Goal: Download file/media

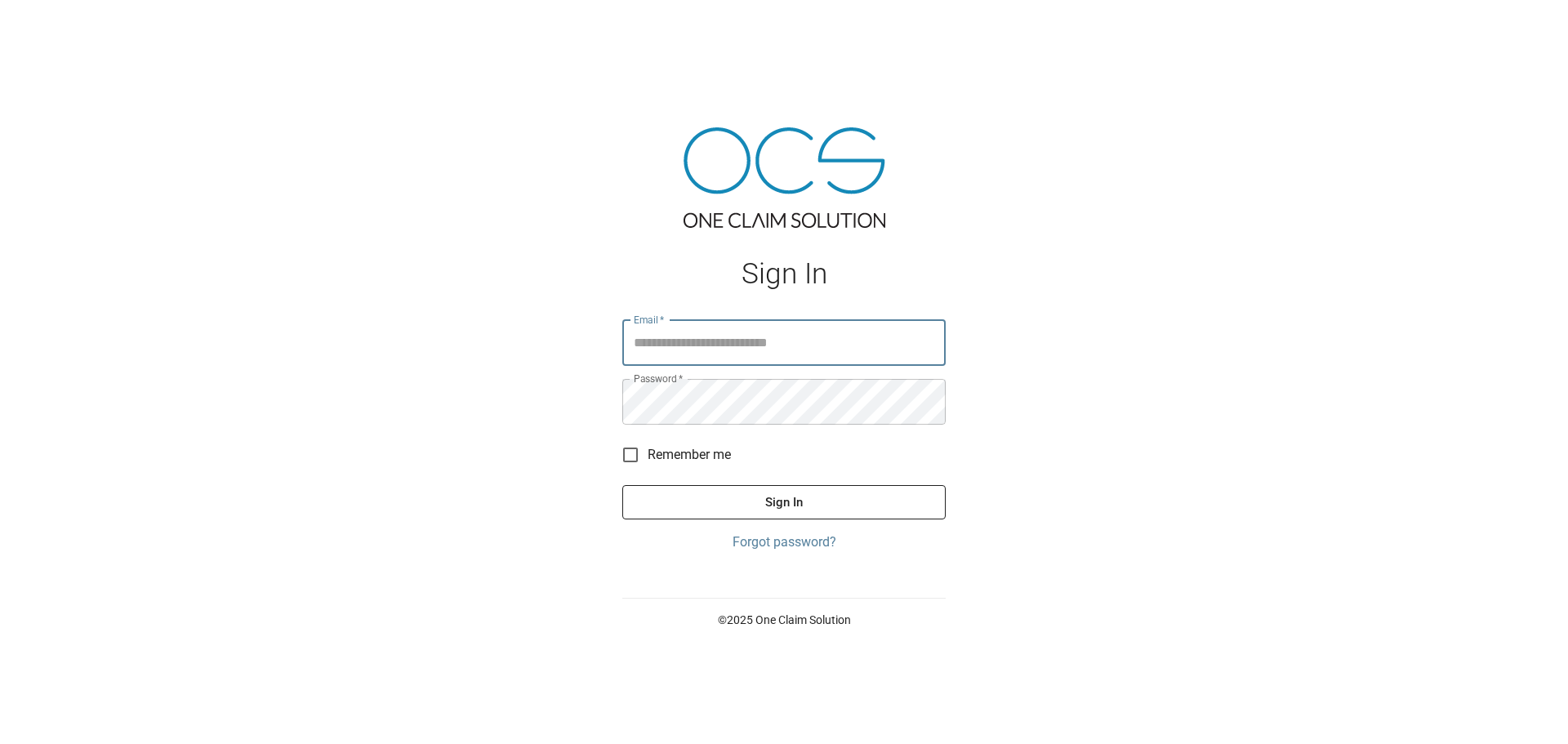
type input "**********"
click at [830, 498] on button "Sign In" at bounding box center [784, 502] width 324 height 35
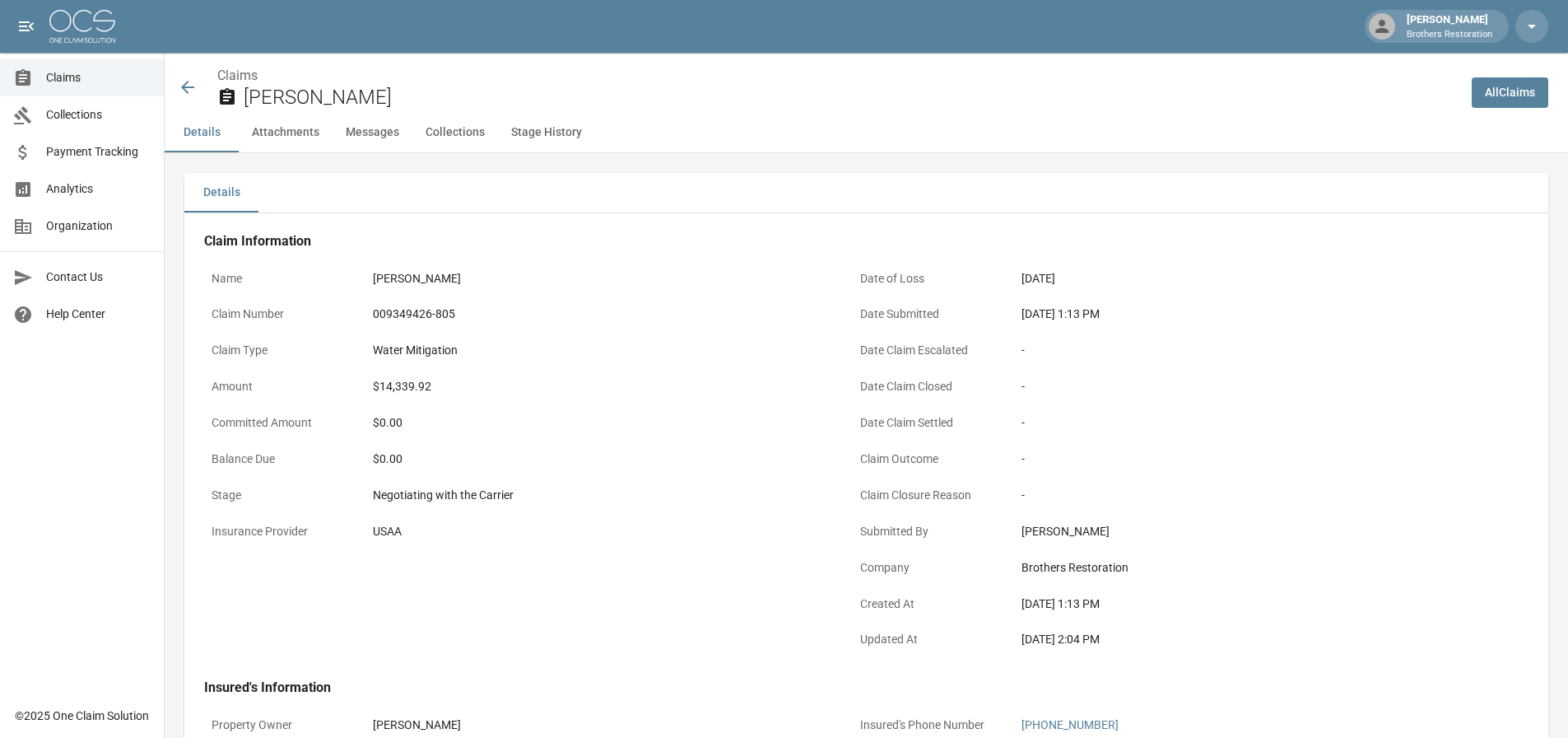
click at [188, 82] on icon at bounding box center [187, 87] width 13 height 13
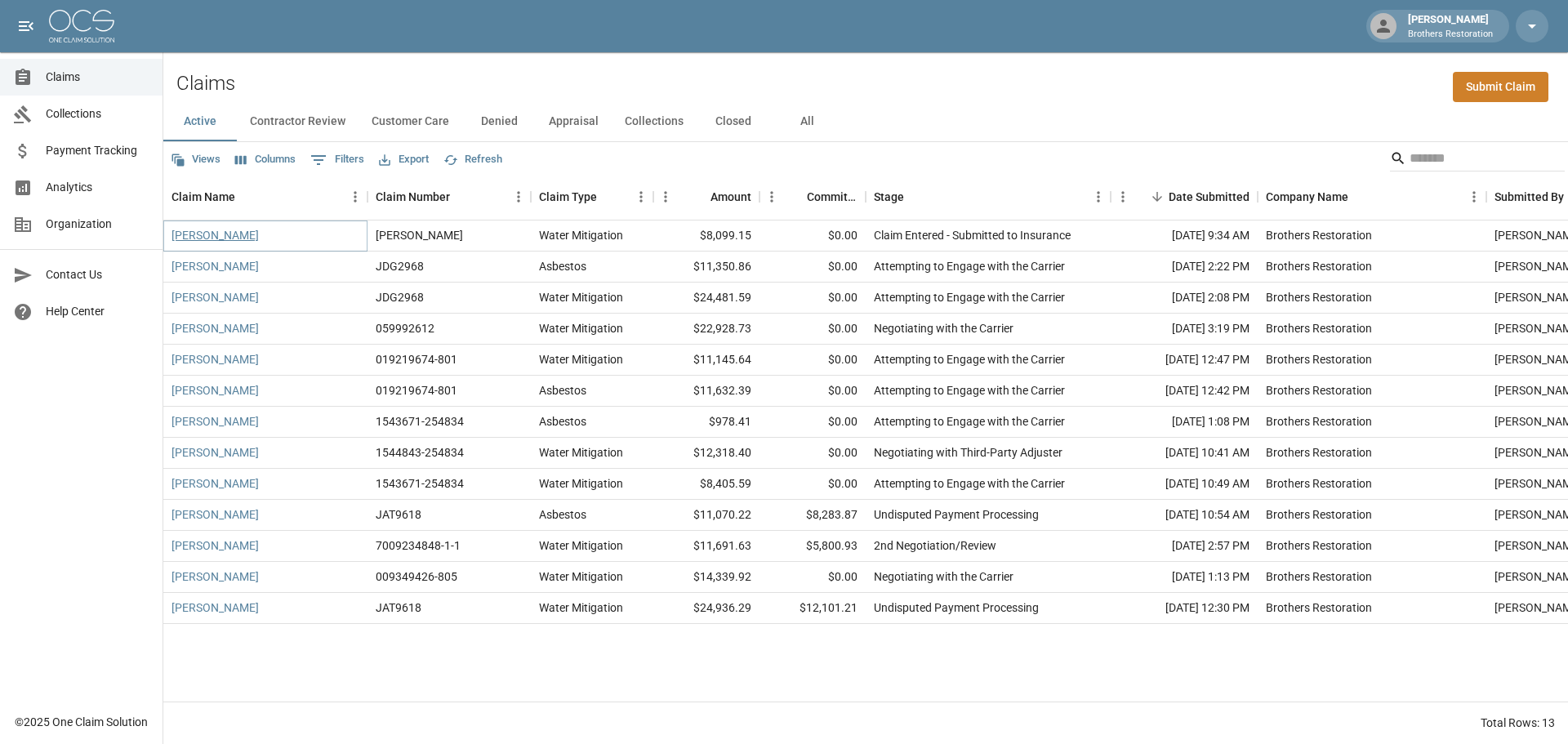
click at [223, 231] on link "[PERSON_NAME]" at bounding box center [215, 235] width 87 height 16
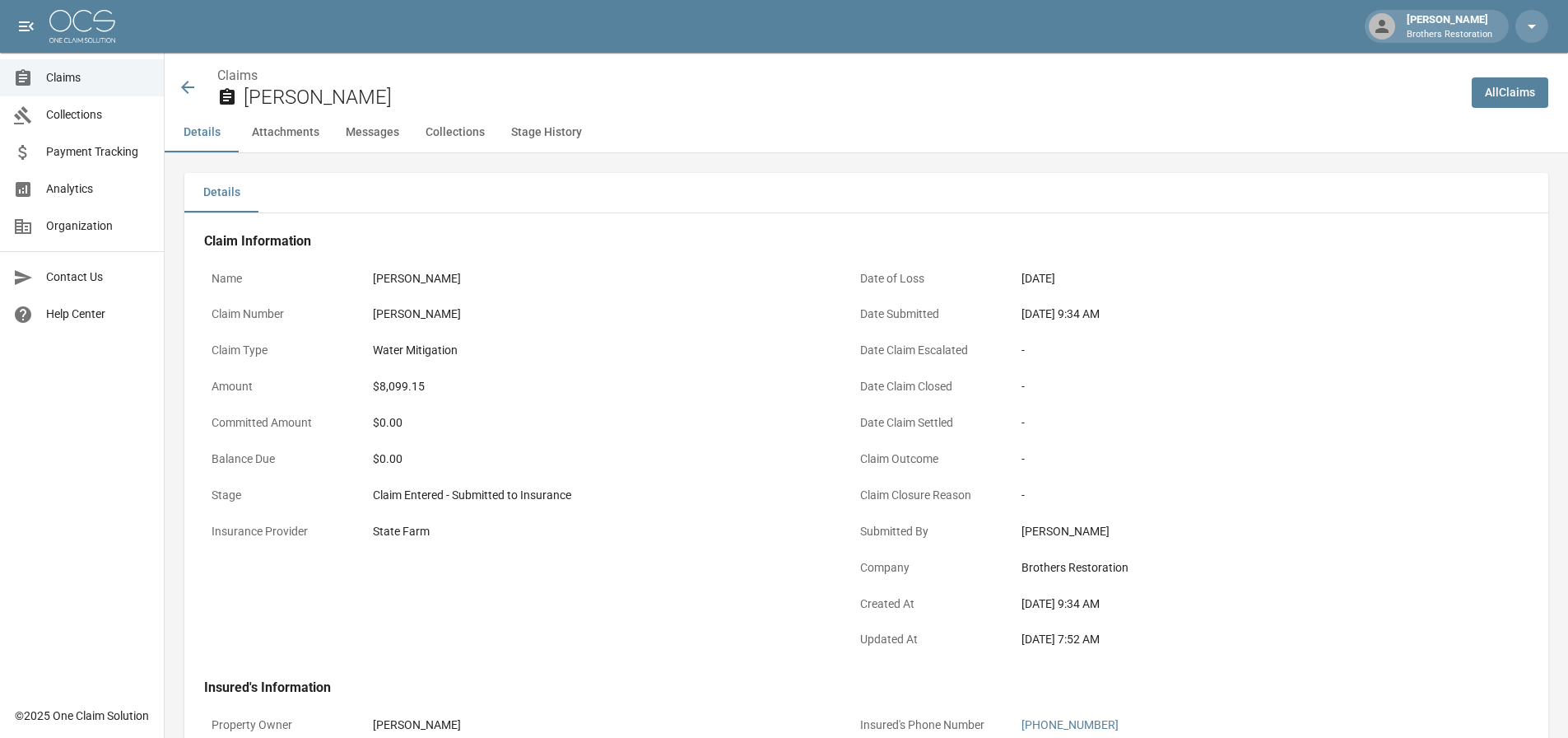
scroll to position [692, 0]
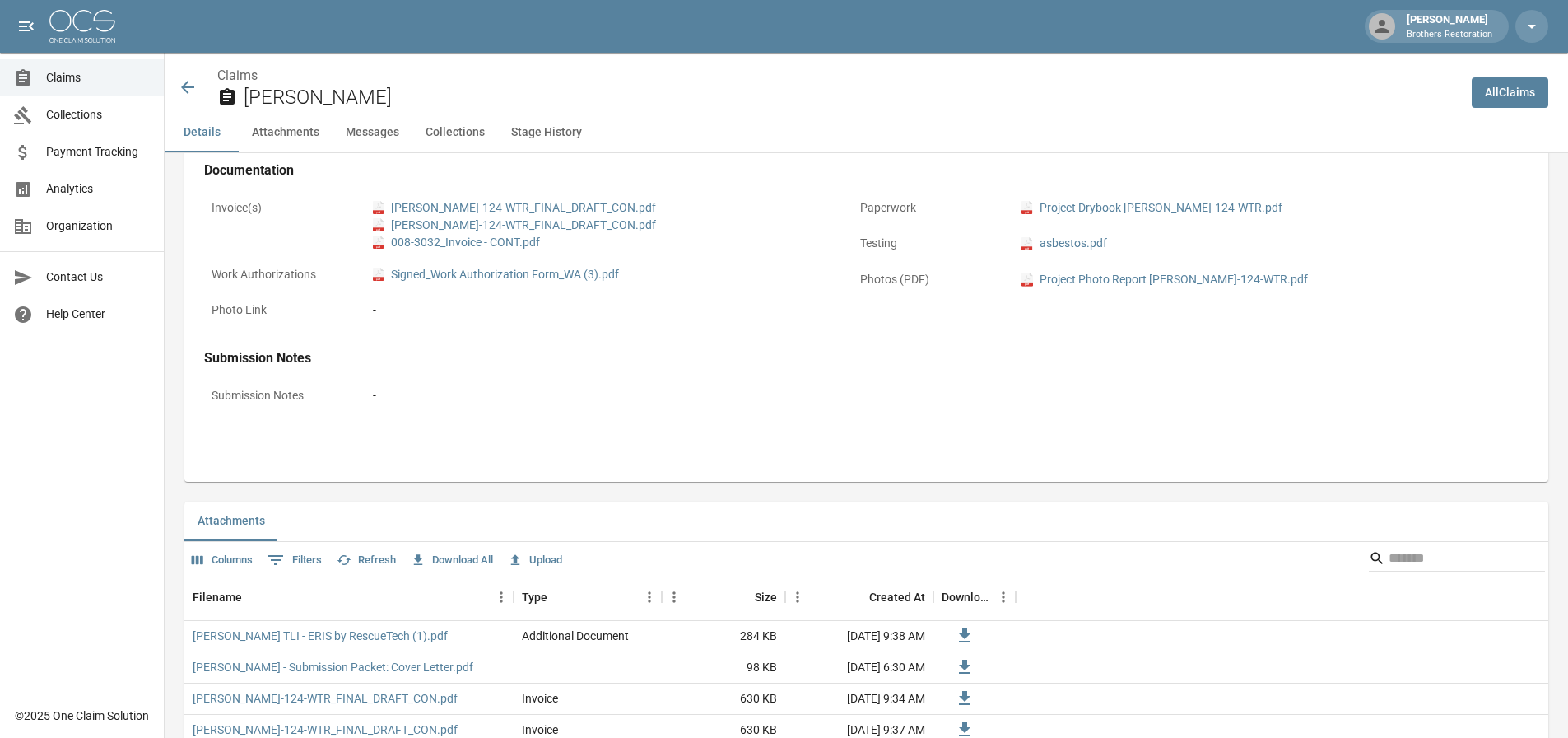
click at [464, 204] on link "pdf [PERSON_NAME]-124-WTR_FINAL_DRAFT_CON.pdf" at bounding box center [515, 207] width 283 height 17
click at [498, 208] on link "pdf [PERSON_NAME]-124-WTR_FINAL_DRAFT_CON.pdf" at bounding box center [515, 207] width 283 height 17
